Goal: Check status: Check status

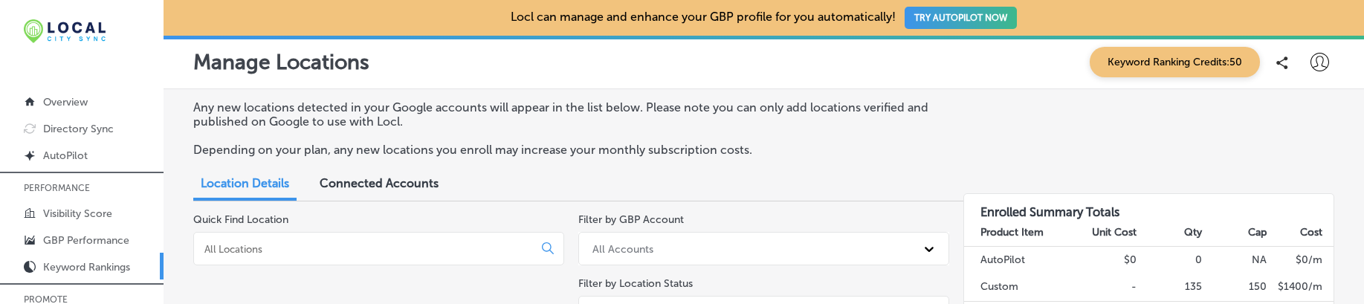
click at [73, 265] on p "Keyword Rankings" at bounding box center [86, 267] width 87 height 13
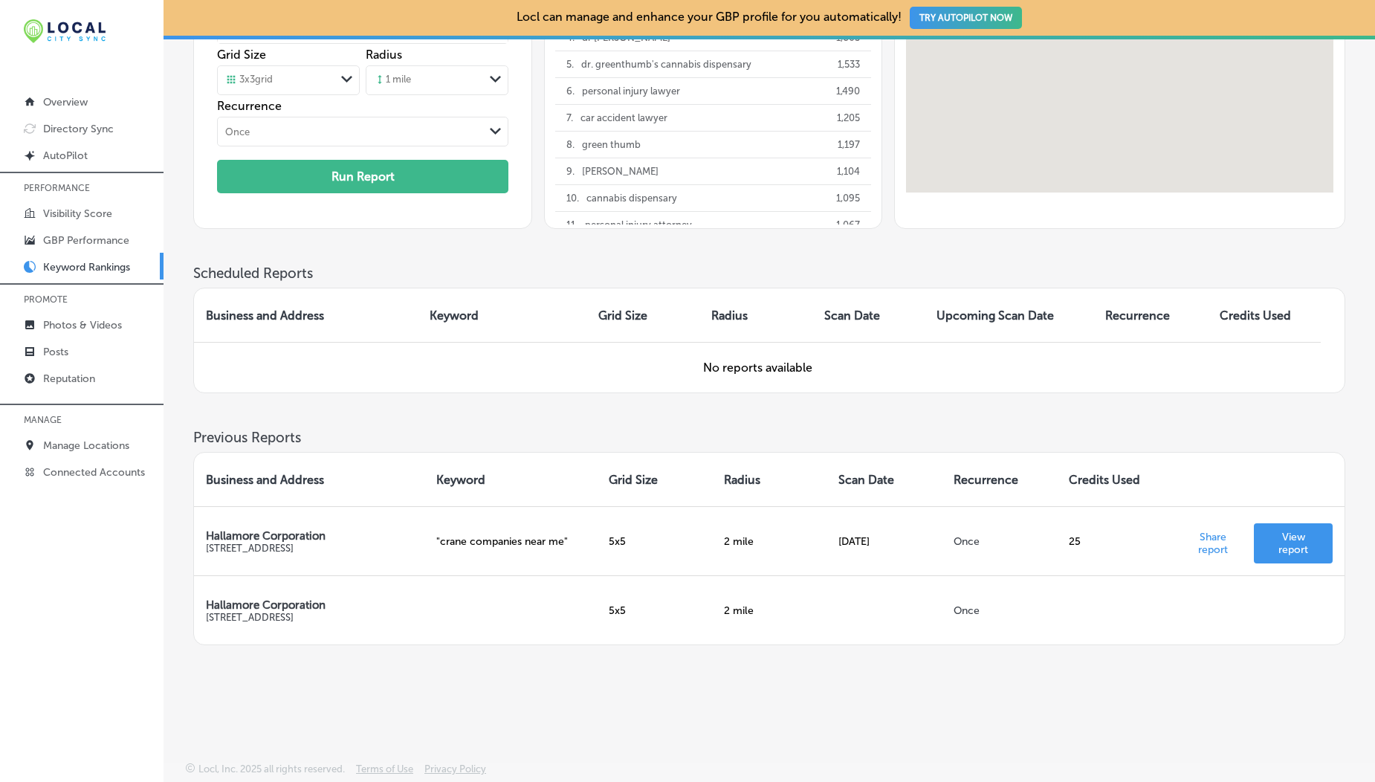
scroll to position [206, 0]
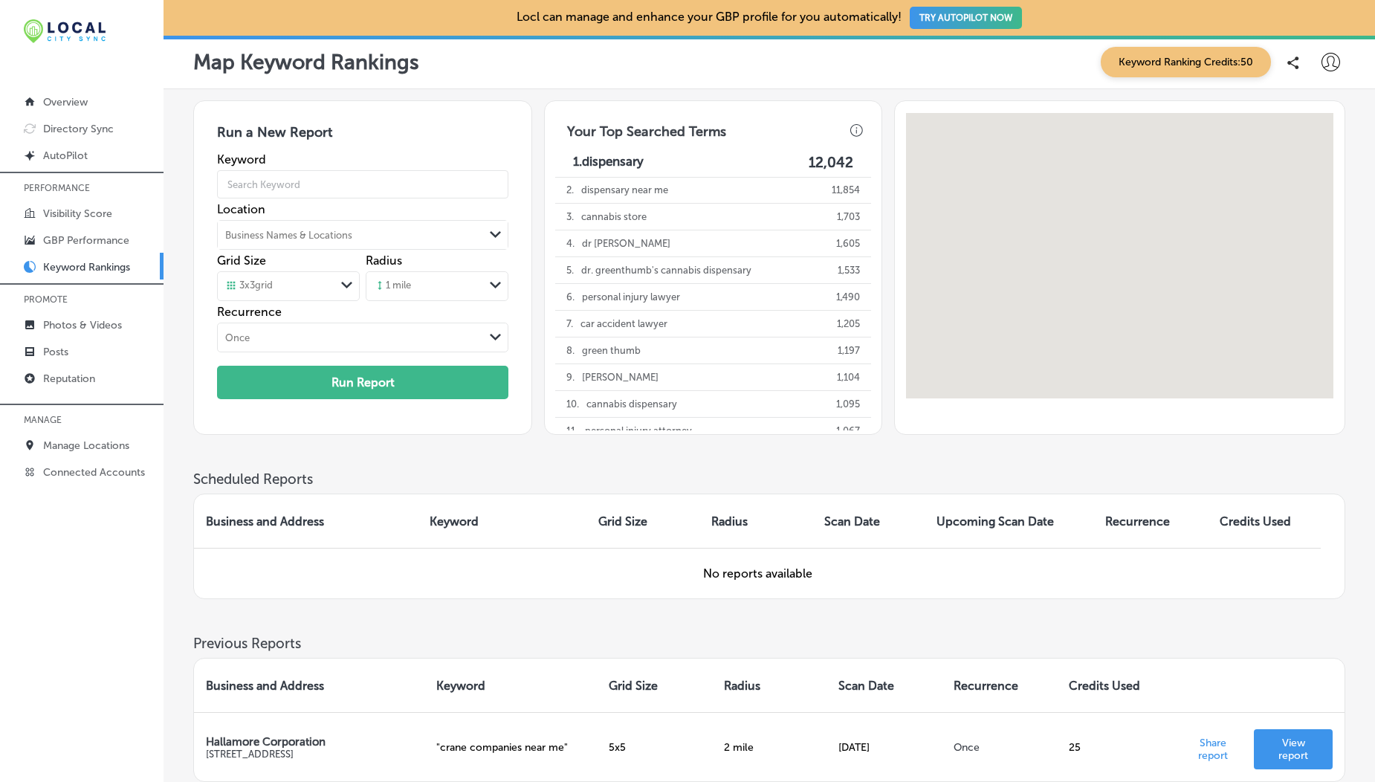
scroll to position [137, 0]
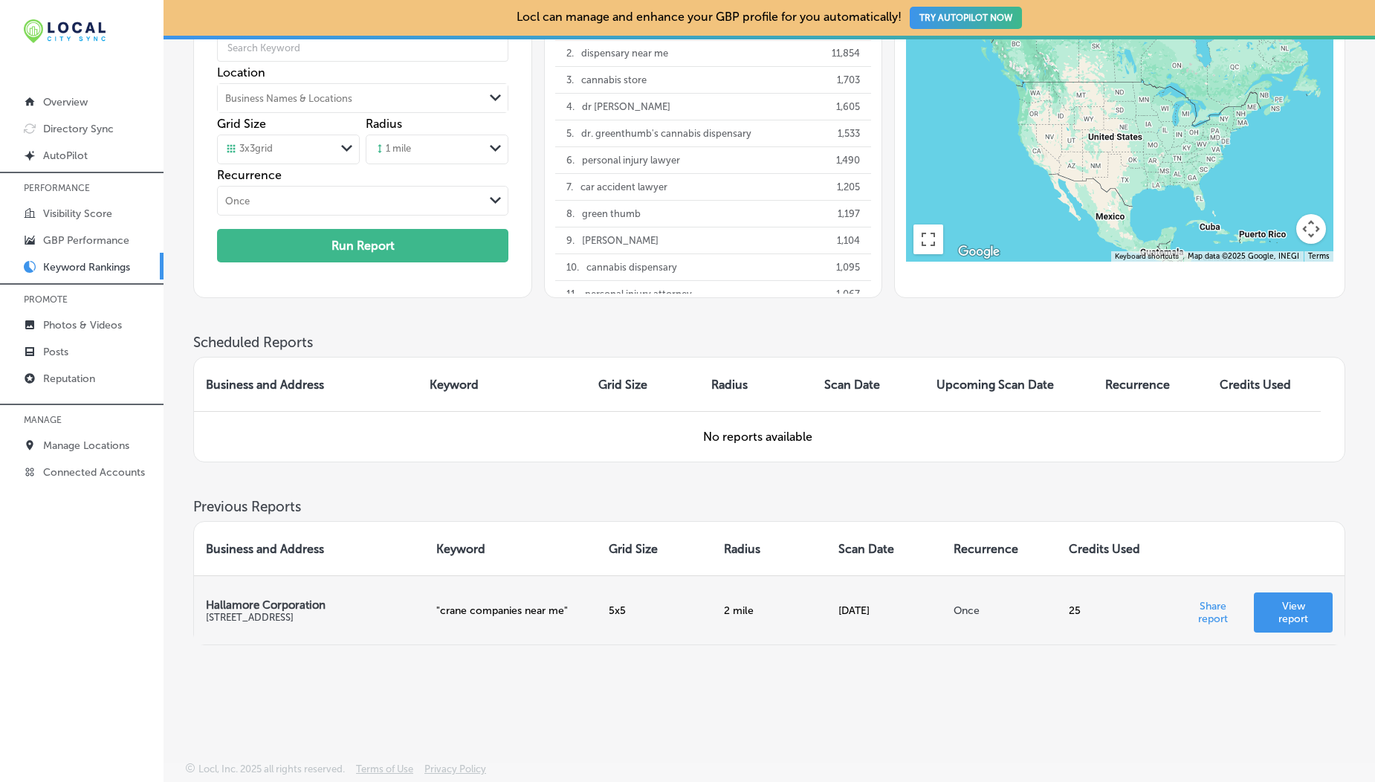
click at [1306, 611] on p "View report" at bounding box center [1293, 612] width 55 height 25
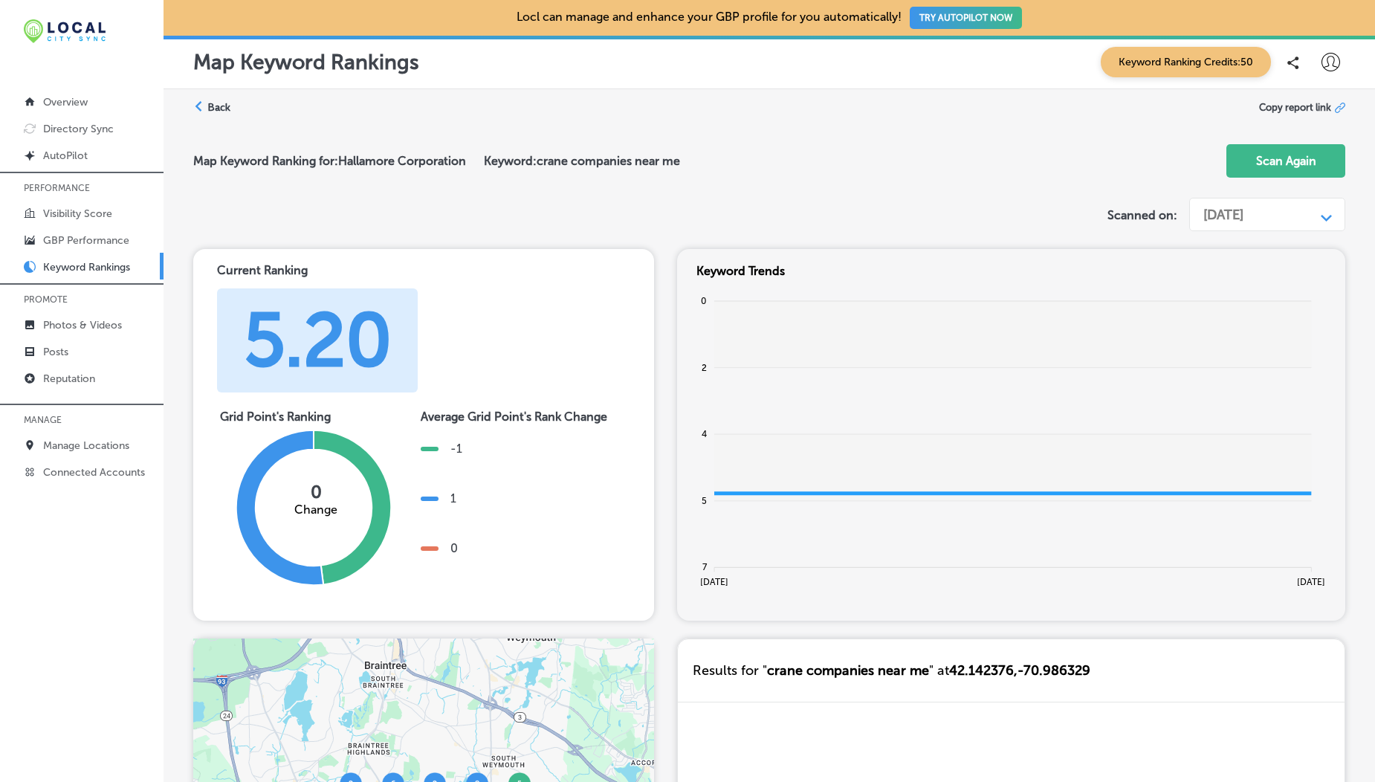
click at [1228, 211] on div "Aug 21, 2025" at bounding box center [1223, 215] width 40 height 16
click at [1233, 250] on div "Sep 30, 2024" at bounding box center [1267, 247] width 158 height 26
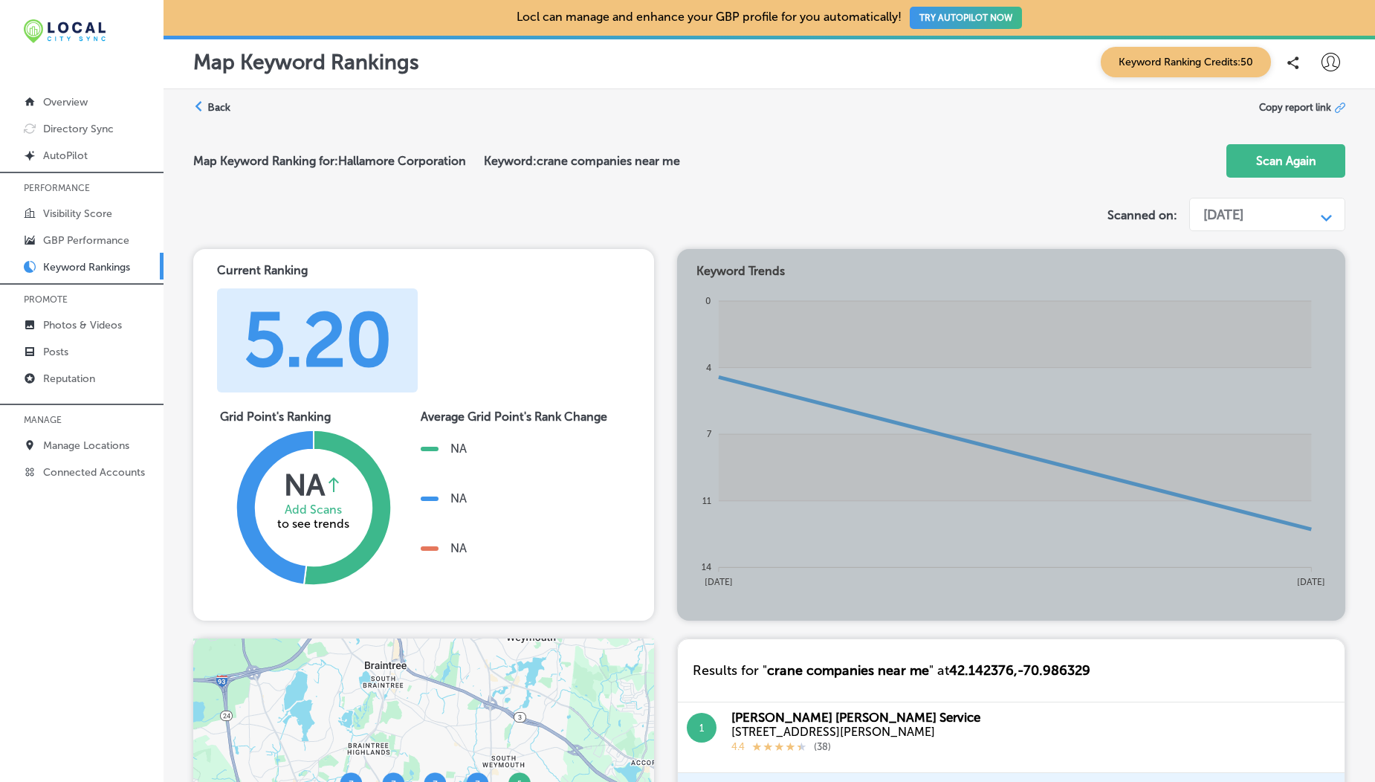
click at [1243, 221] on div "Sep 30, 2024" at bounding box center [1223, 215] width 40 height 16
click at [1248, 242] on div "Sep 30, 2024" at bounding box center [1267, 247] width 158 height 26
click at [1243, 212] on div "Sep 30, 2024" at bounding box center [1223, 215] width 40 height 16
click at [1245, 275] on div "Aug 21, 2025" at bounding box center [1267, 273] width 158 height 26
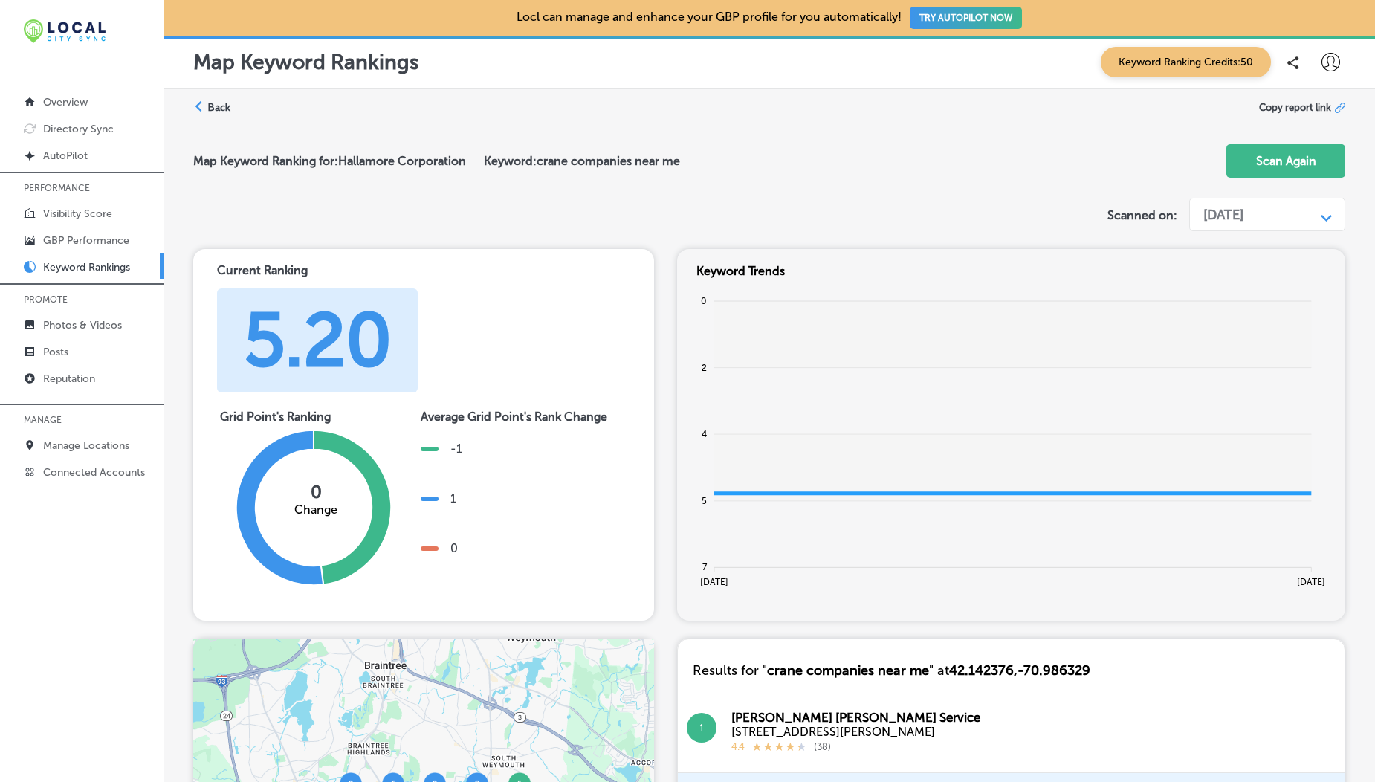
click at [215, 108] on label "Back" at bounding box center [218, 107] width 23 height 14
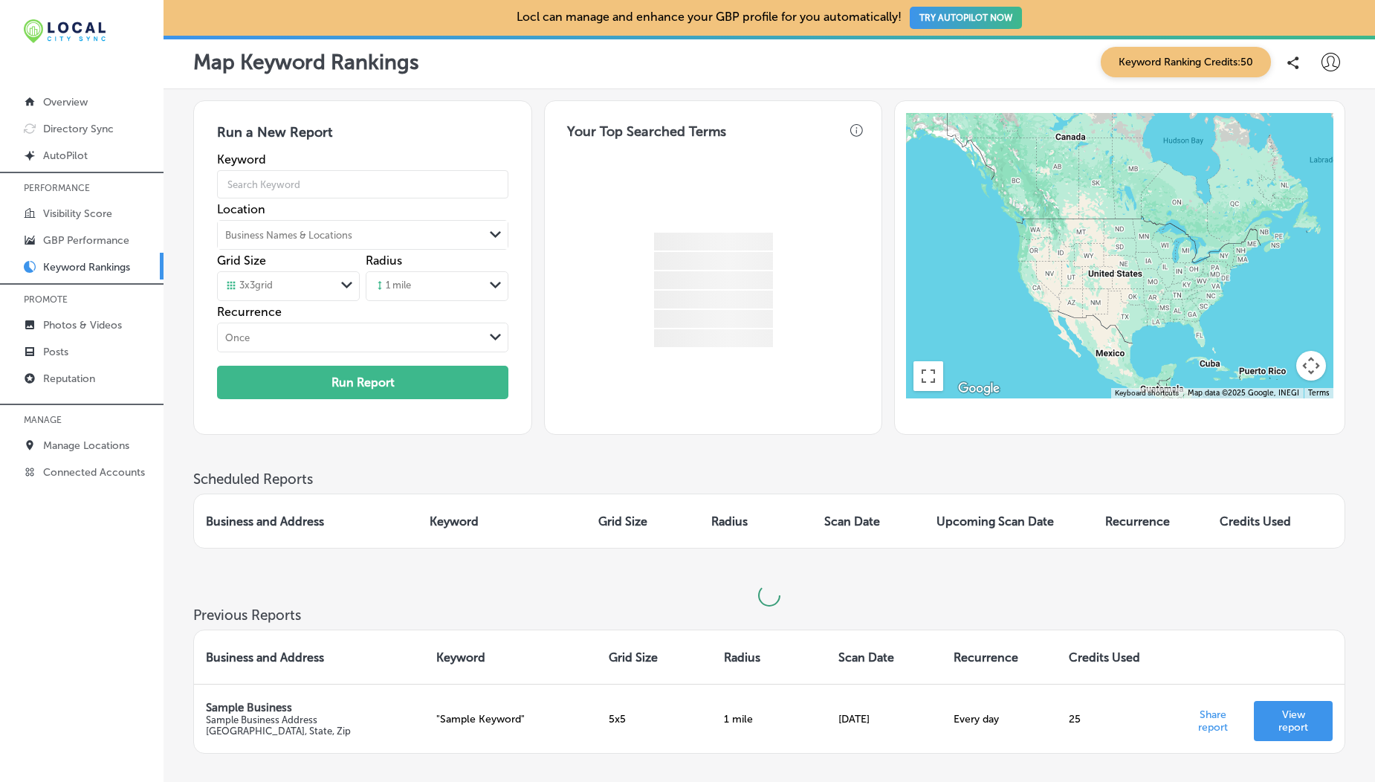
scroll to position [131, 0]
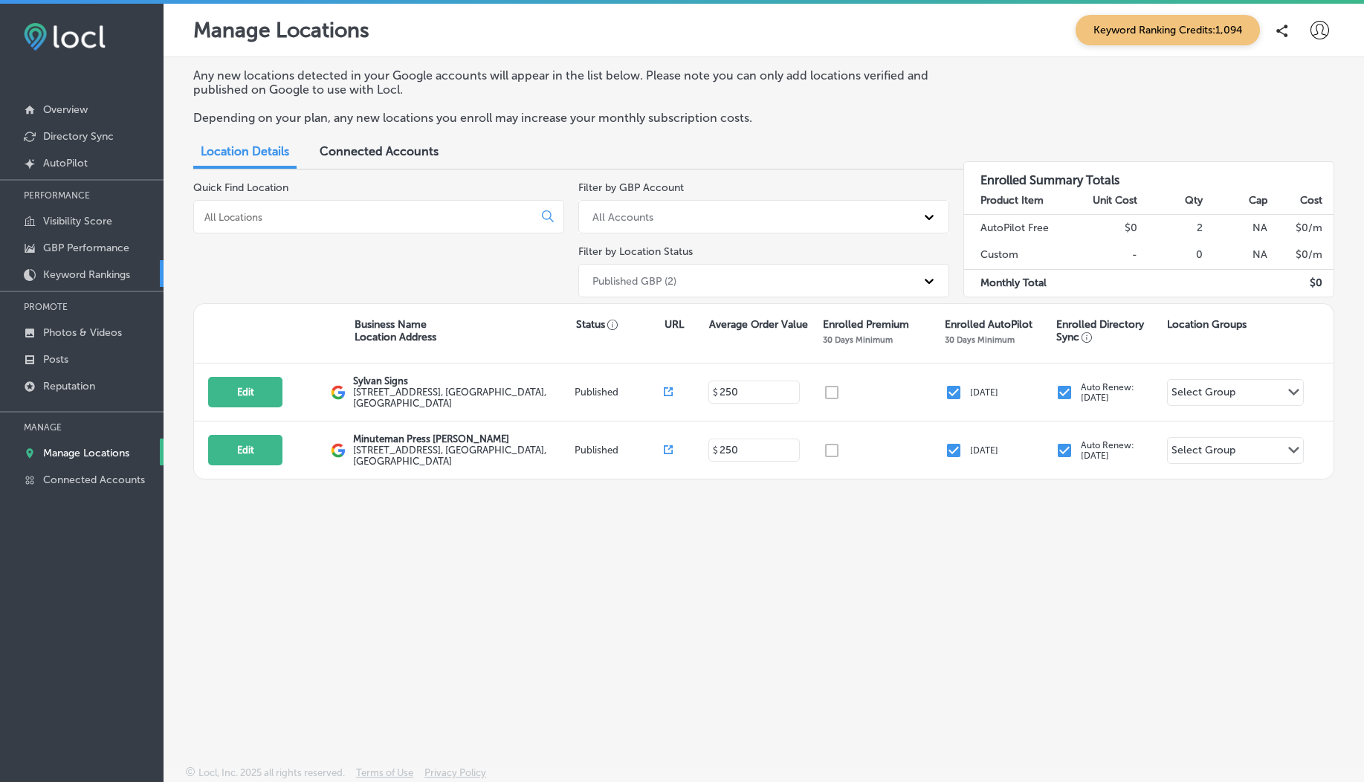
click at [87, 279] on p "Keyword Rankings" at bounding box center [86, 274] width 87 height 13
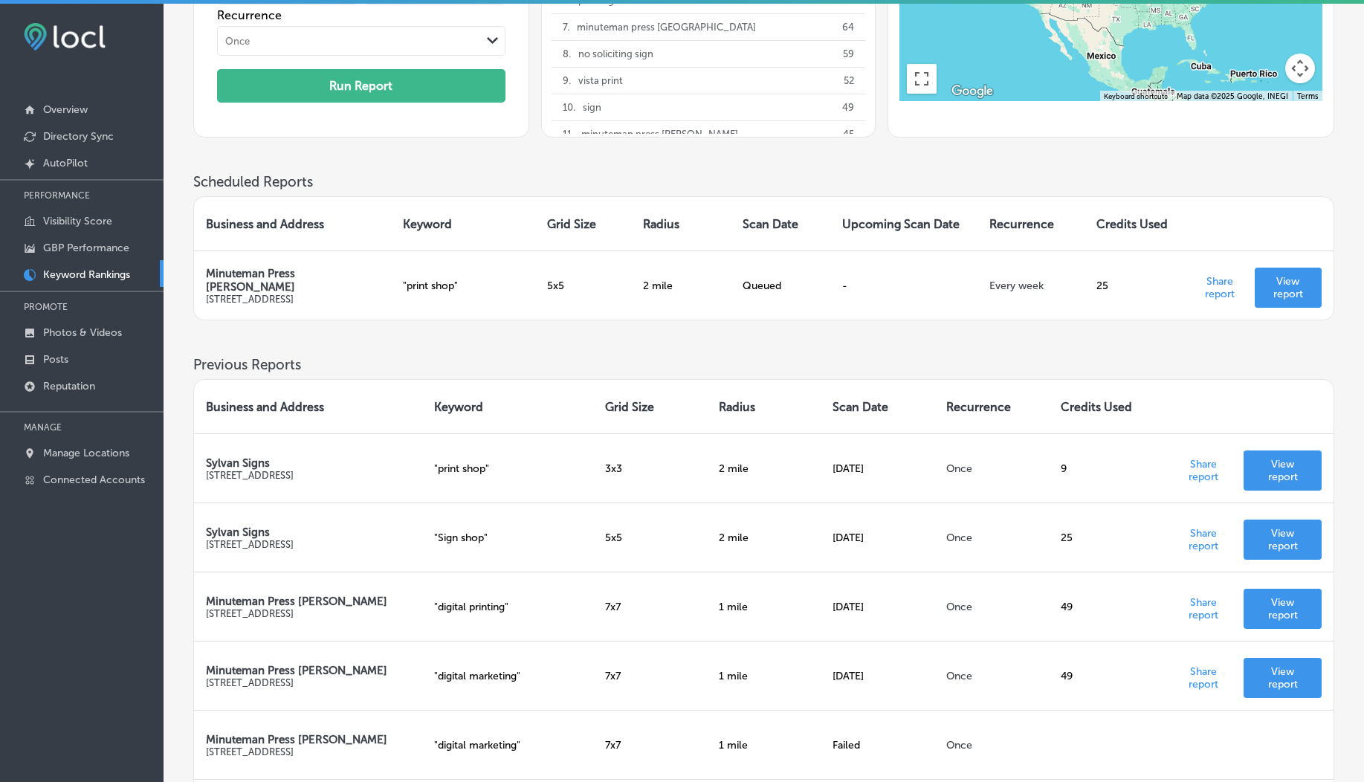
scroll to position [239, 0]
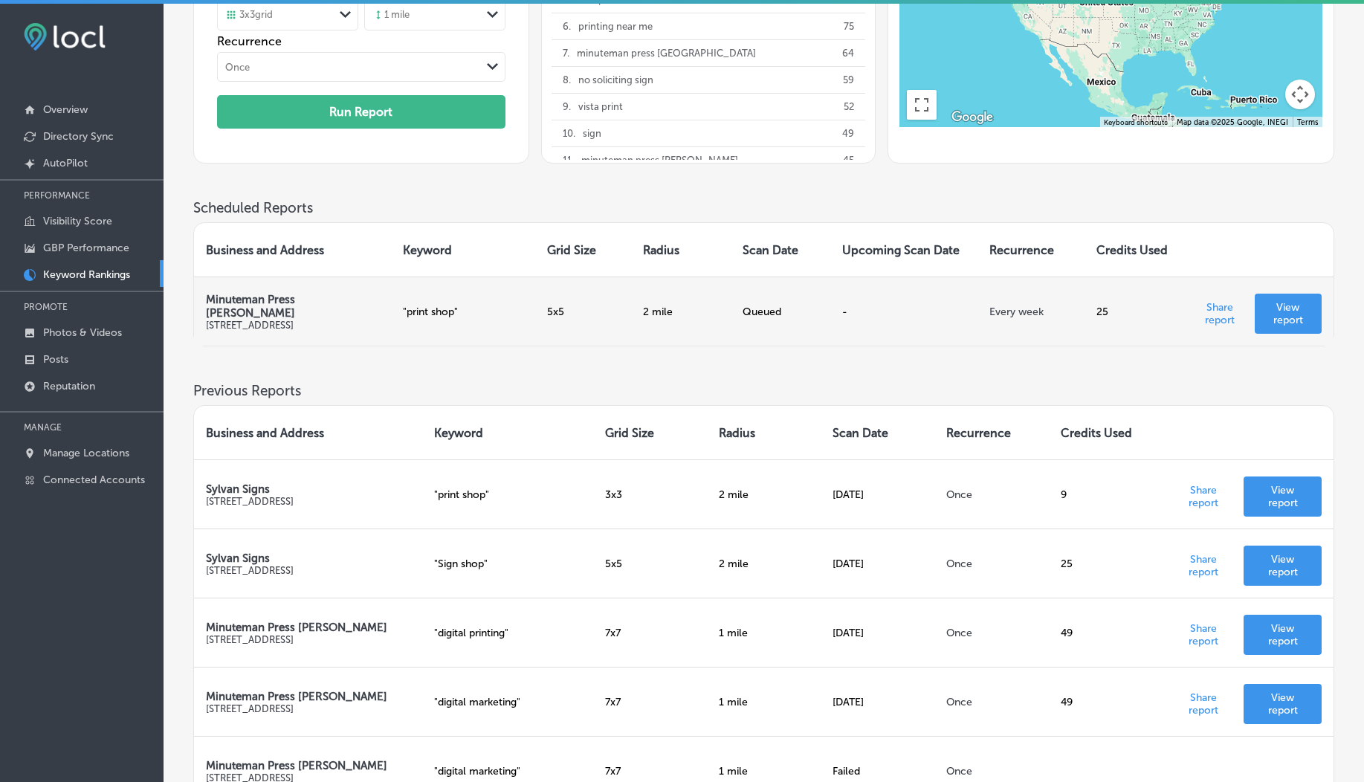
click at [1297, 309] on p "View report" at bounding box center [1287, 313] width 43 height 25
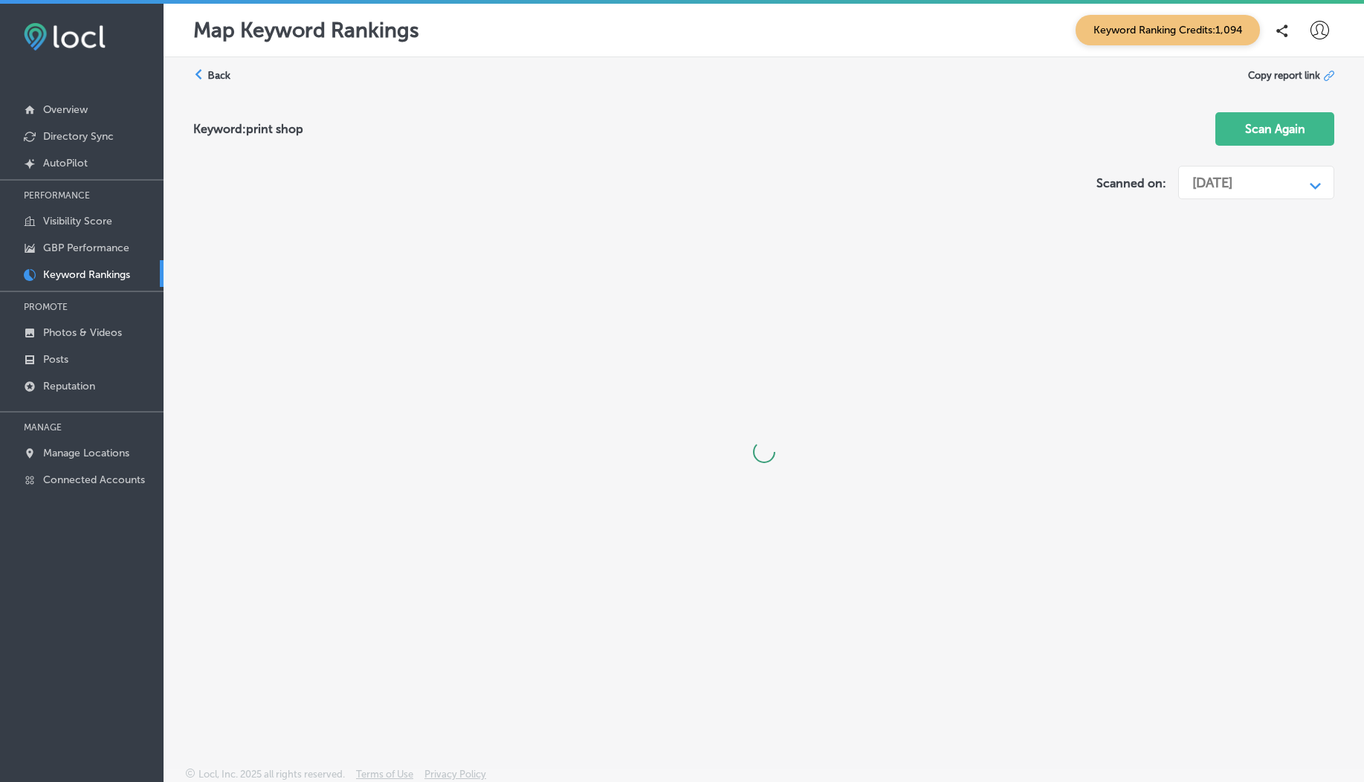
click at [1211, 195] on div "[DATE]" at bounding box center [1244, 183] width 119 height 28
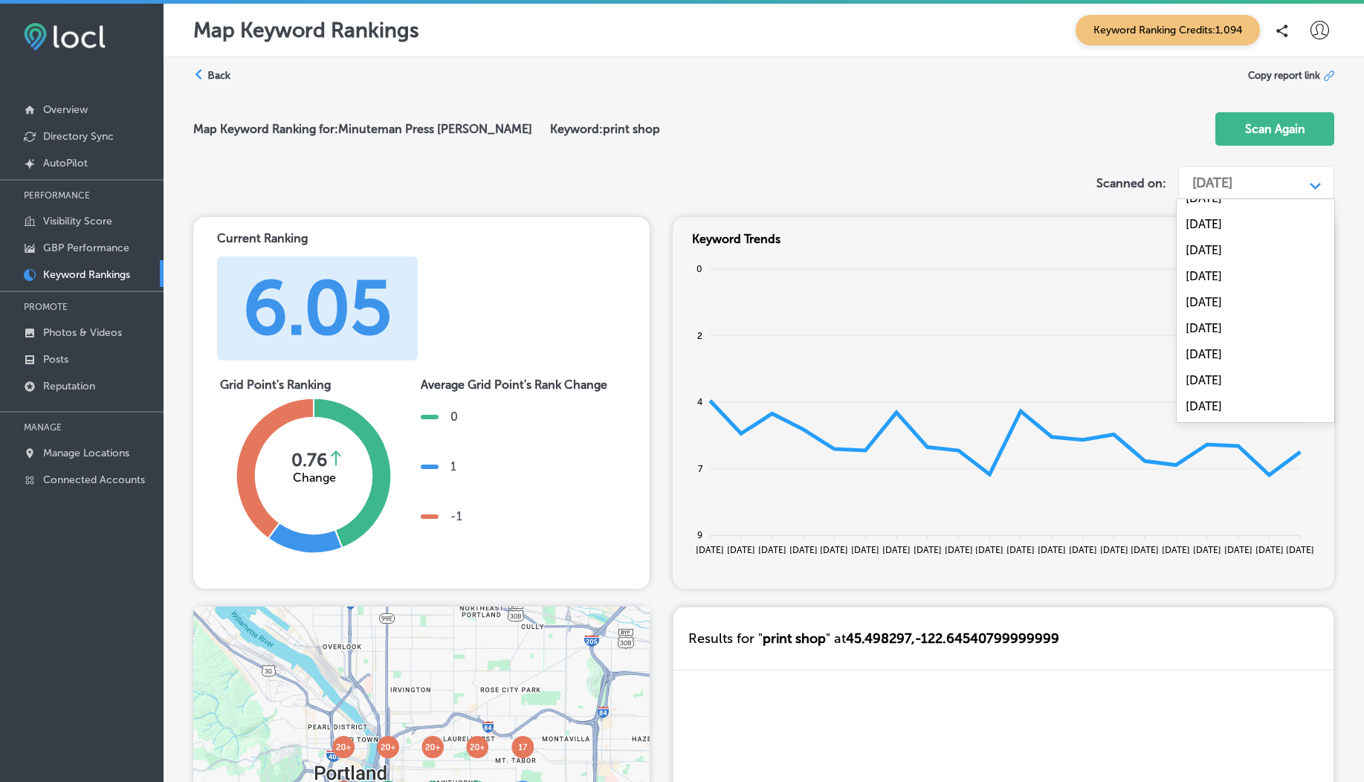
click at [221, 77] on label "Back" at bounding box center [218, 75] width 23 height 14
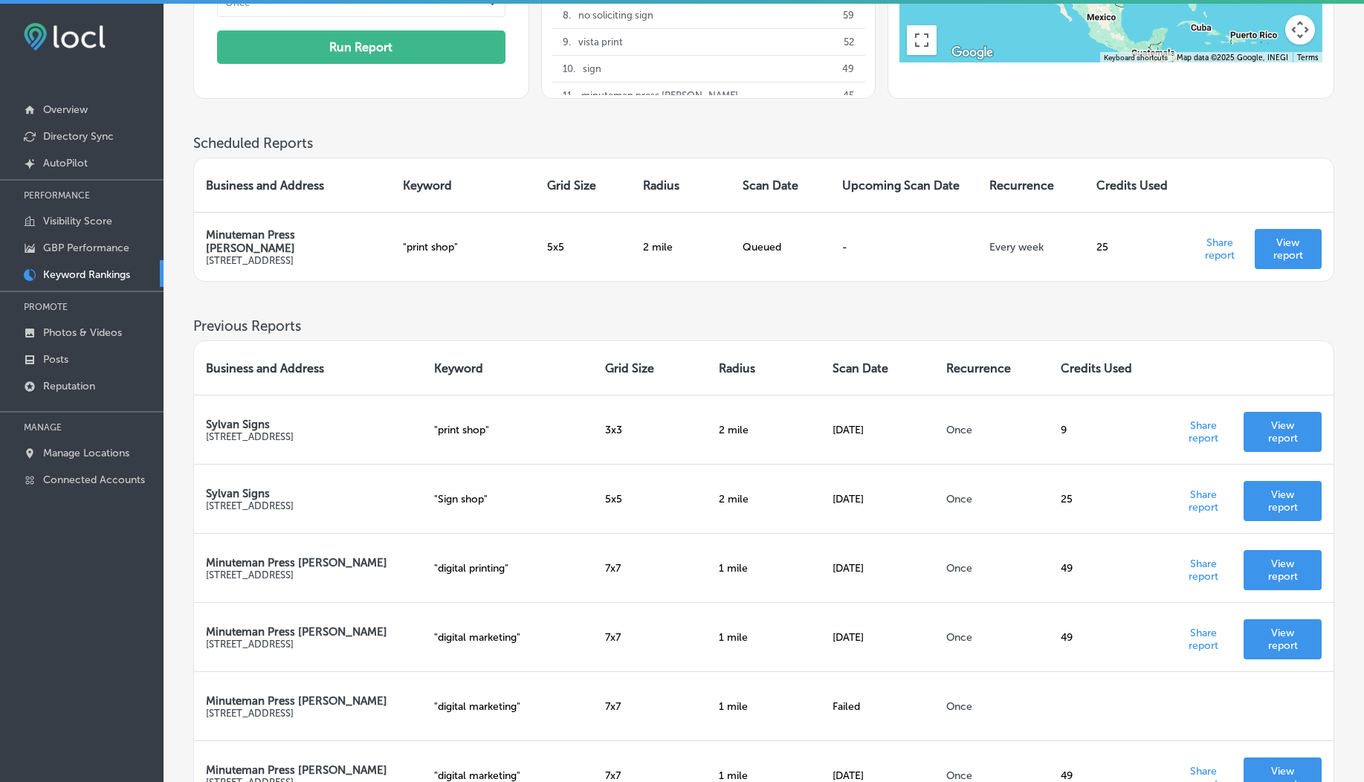
scroll to position [305, 0]
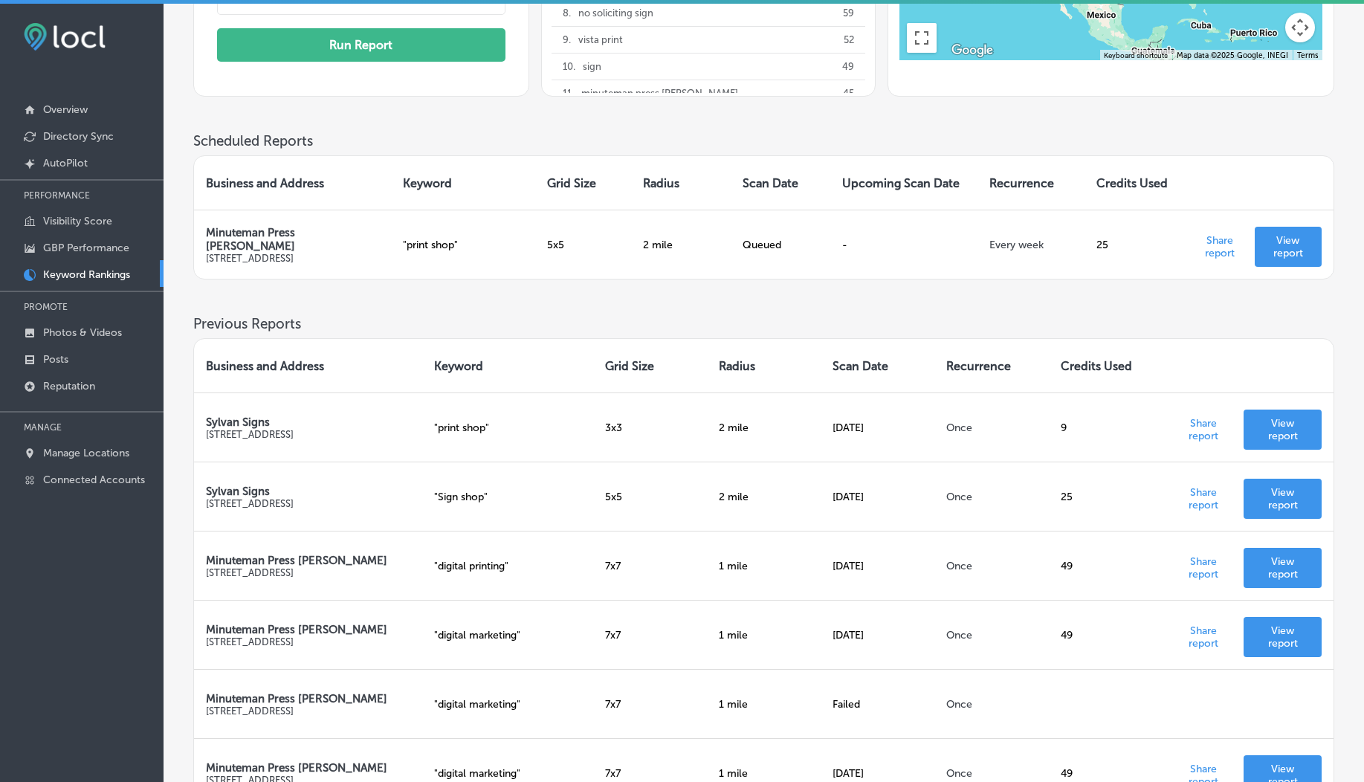
click at [594, 424] on td "3 x 3" at bounding box center [650, 426] width 114 height 69
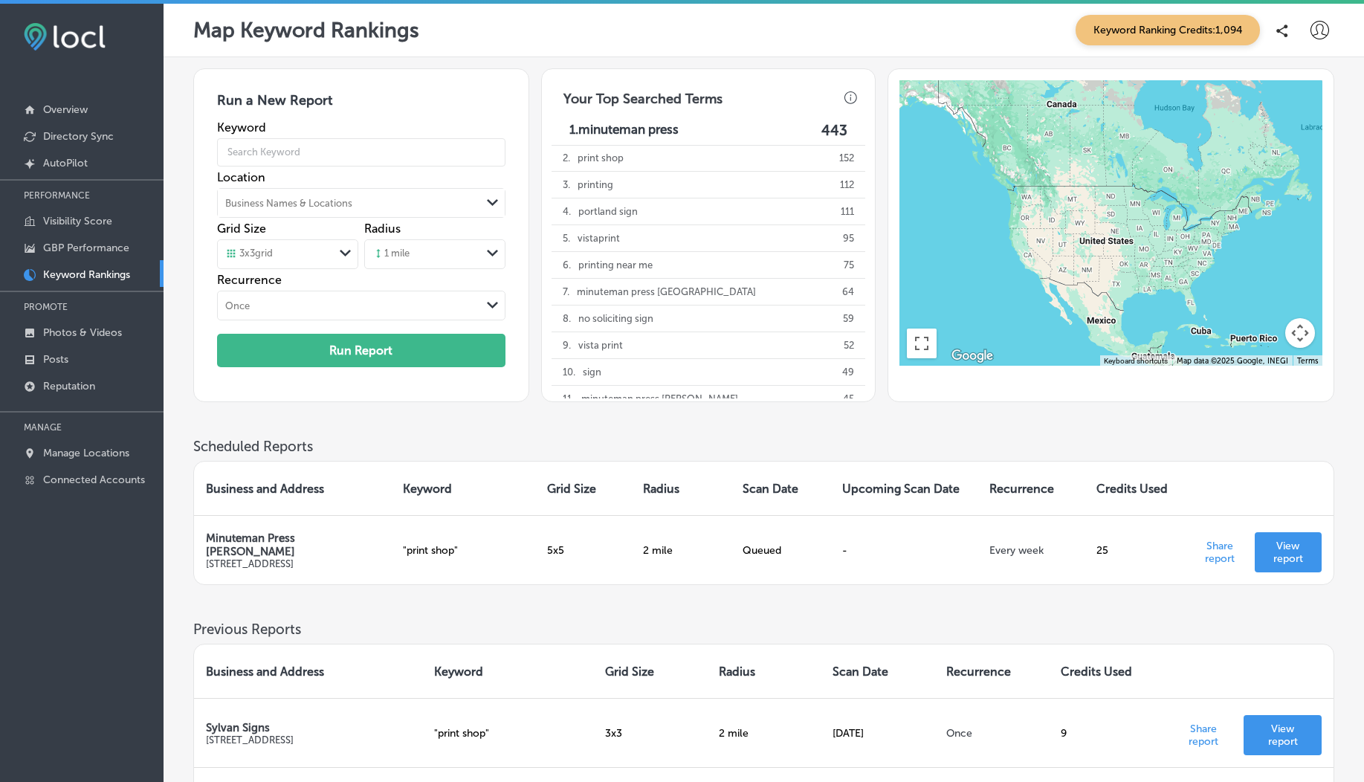
scroll to position [673, 0]
